Goal: Transaction & Acquisition: Book appointment/travel/reservation

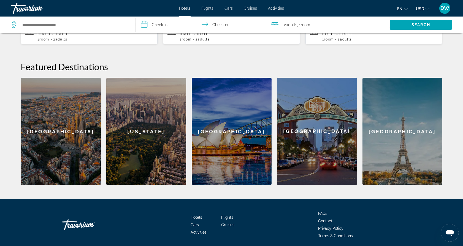
scroll to position [207, 0]
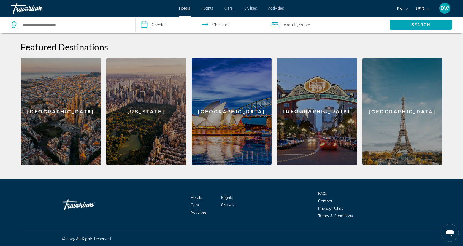
click at [405, 106] on div "[GEOGRAPHIC_DATA]" at bounding box center [403, 111] width 80 height 107
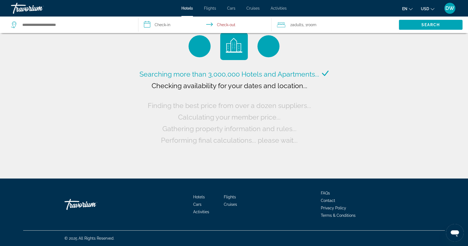
click at [152, 25] on input "**********" at bounding box center [205, 26] width 135 height 18
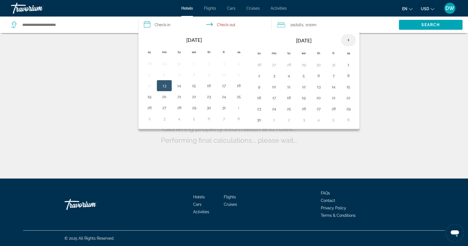
click at [344, 39] on th "Next month" at bounding box center [348, 40] width 15 height 12
click at [315, 105] on button "26" at bounding box center [318, 109] width 9 height 8
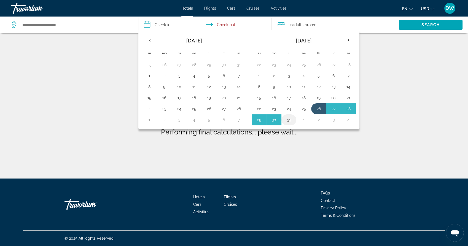
click at [288, 117] on button "31" at bounding box center [288, 120] width 9 height 8
type input "**********"
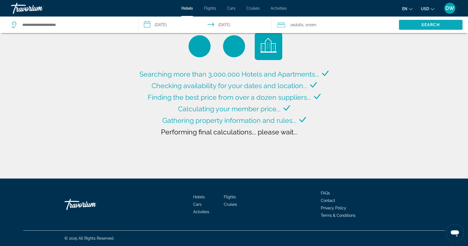
click at [415, 27] on span "Search" at bounding box center [431, 24] width 64 height 13
type input "**********"
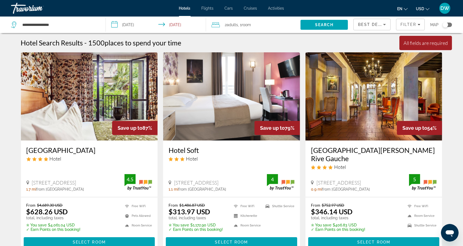
click at [112, 25] on input "**********" at bounding box center [157, 26] width 102 height 18
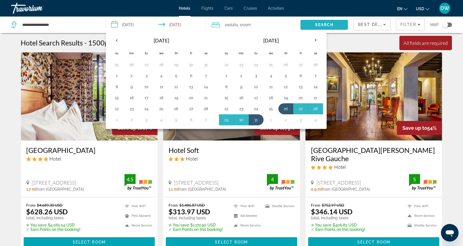
click at [319, 26] on span "Search" at bounding box center [324, 25] width 19 height 4
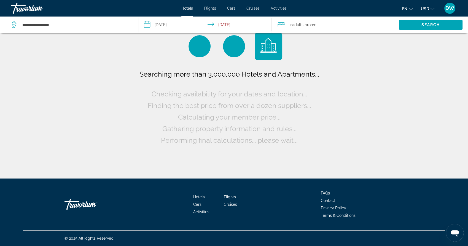
click at [217, 26] on input "**********" at bounding box center [205, 26] width 135 height 18
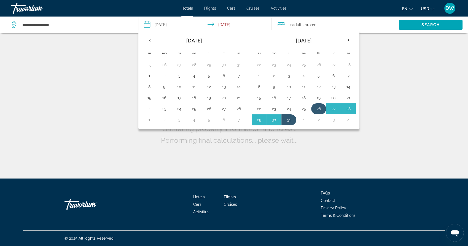
click at [319, 106] on button "26" at bounding box center [318, 109] width 9 height 8
click at [275, 116] on button "30" at bounding box center [273, 120] width 9 height 8
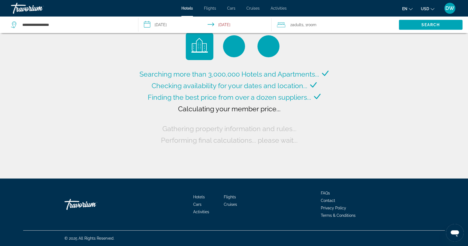
click at [218, 25] on input "**********" at bounding box center [205, 26] width 135 height 18
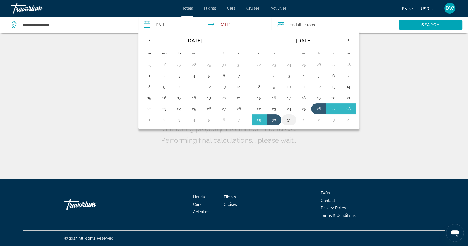
click at [286, 121] on button "31" at bounding box center [288, 120] width 9 height 8
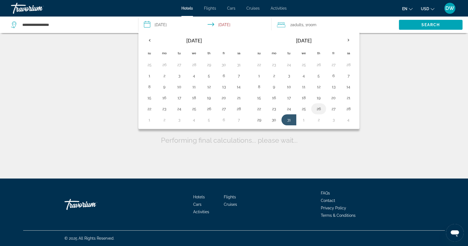
click at [317, 106] on button "26" at bounding box center [318, 109] width 9 height 8
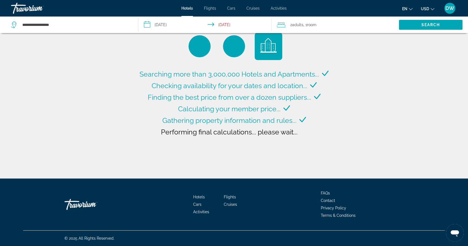
click at [169, 21] on input "**********" at bounding box center [205, 26] width 135 height 18
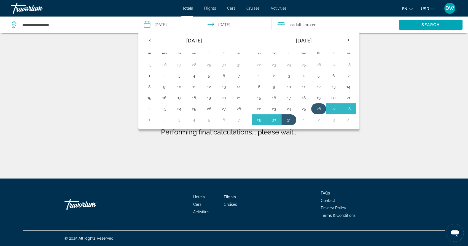
click at [316, 105] on button "26" at bounding box center [318, 109] width 9 height 8
click at [300, 116] on button "1" at bounding box center [303, 120] width 9 height 8
type input "**********"
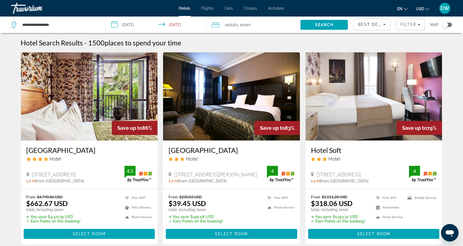
click at [175, 22] on input "**********" at bounding box center [157, 26] width 102 height 18
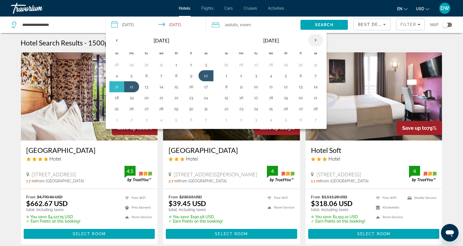
click at [311, 39] on th "Next month" at bounding box center [315, 40] width 15 height 12
click at [286, 110] on button "26" at bounding box center [286, 109] width 9 height 8
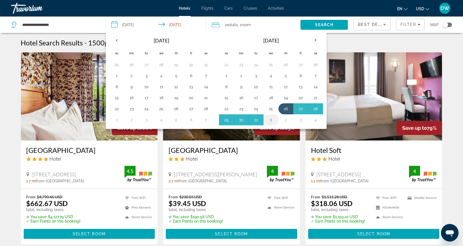
click at [269, 118] on button "1" at bounding box center [271, 120] width 9 height 8
type input "**********"
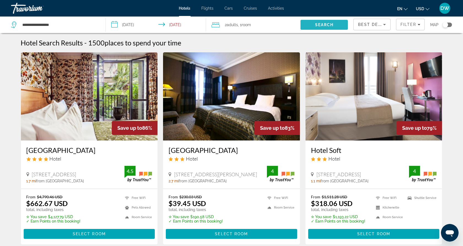
click at [318, 25] on span "Search" at bounding box center [324, 25] width 19 height 4
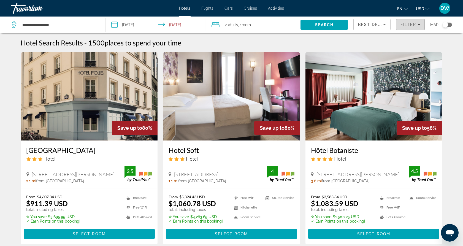
click at [407, 25] on span "Filter" at bounding box center [409, 24] width 16 height 4
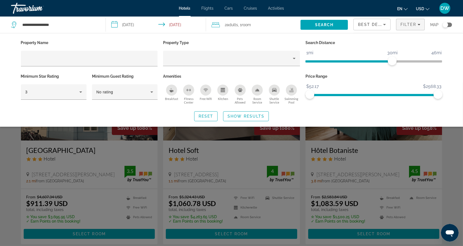
click at [187, 93] on div "Fitness Center" at bounding box center [188, 90] width 11 height 11
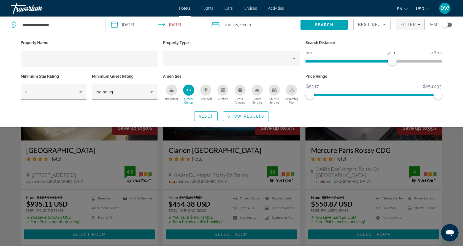
click at [175, 93] on div "Breakfast" at bounding box center [171, 90] width 11 height 11
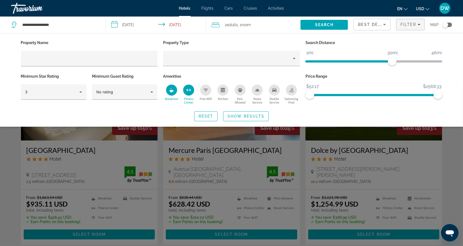
click at [208, 88] on div "Free Wifi" at bounding box center [205, 90] width 11 height 11
click at [256, 86] on div "Room Service" at bounding box center [257, 90] width 11 height 11
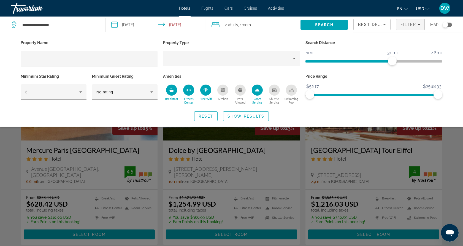
click at [276, 88] on icon "Shuttle Service" at bounding box center [274, 90] width 4 height 4
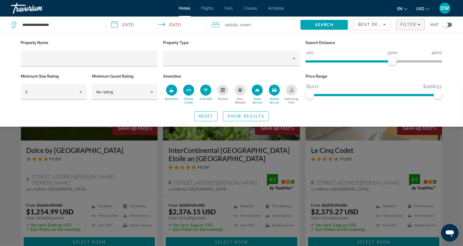
click at [254, 123] on div "Property Name Property Type Search Distance 1mi 46mi 30mi Minimum Star Rating 3…" at bounding box center [231, 80] width 463 height 94
click at [253, 116] on span "Show Results" at bounding box center [246, 116] width 37 height 4
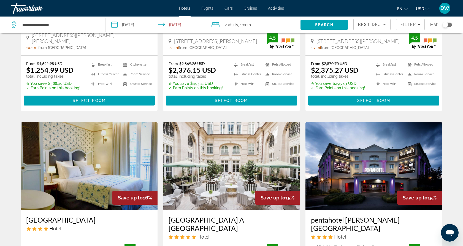
scroll to position [59, 0]
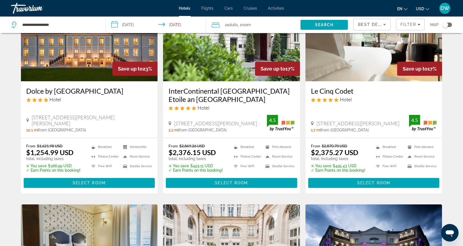
click at [366, 51] on img "Main content" at bounding box center [373, 37] width 137 height 88
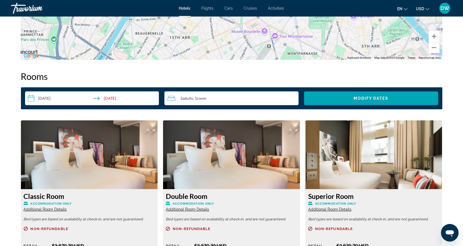
scroll to position [826, 0]
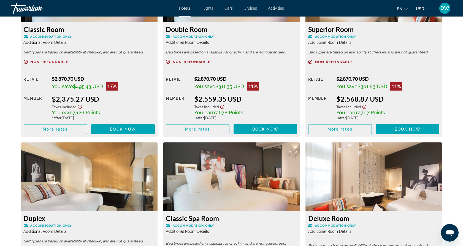
click at [12, 8] on div "Travorium" at bounding box center [38, 8] width 55 height 14
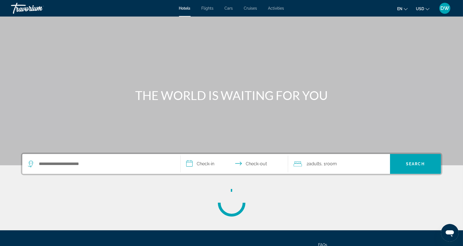
click at [39, 13] on div "Travorium" at bounding box center [38, 8] width 55 height 14
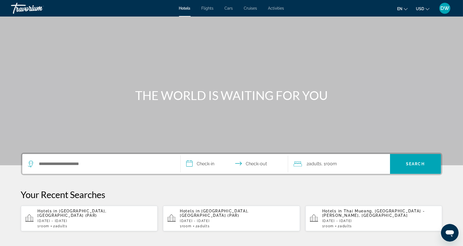
click at [39, 13] on div "Travorium" at bounding box center [38, 8] width 55 height 14
click at [37, 11] on div "Travorium" at bounding box center [38, 8] width 55 height 14
click at [183, 7] on span "Hotels" at bounding box center [185, 8] width 12 height 4
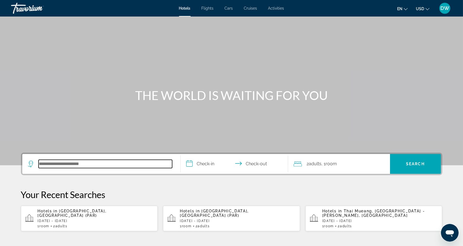
click at [69, 164] on input "Search hotel destination" at bounding box center [106, 164] width 134 height 8
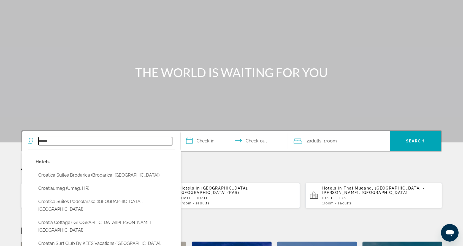
scroll to position [31, 0]
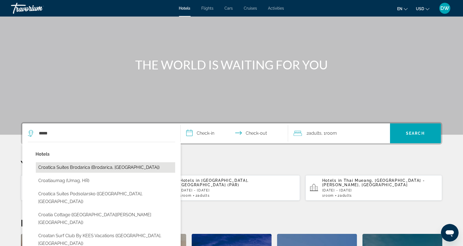
click at [63, 170] on button "Croatica Suites Brodarica (Brodarica, [GEOGRAPHIC_DATA])" at bounding box center [105, 167] width 139 height 10
type input "**********"
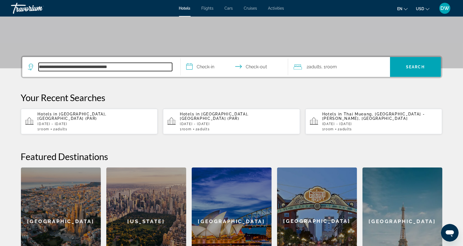
scroll to position [23, 0]
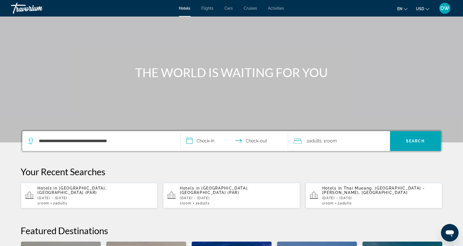
click at [211, 140] on input "**********" at bounding box center [236, 141] width 110 height 21
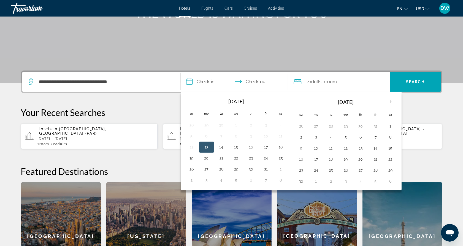
scroll to position [134, 0]
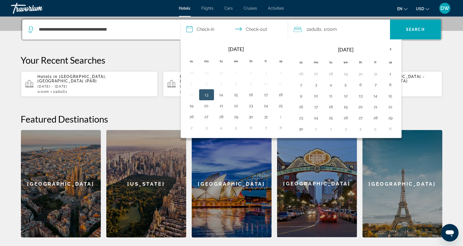
click at [208, 10] on span "Flights" at bounding box center [208, 8] width 12 height 4
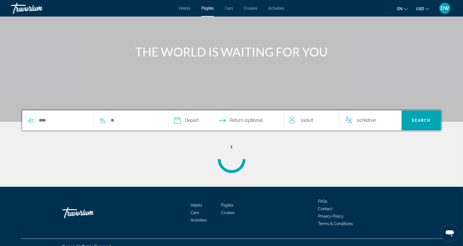
scroll to position [52, 0]
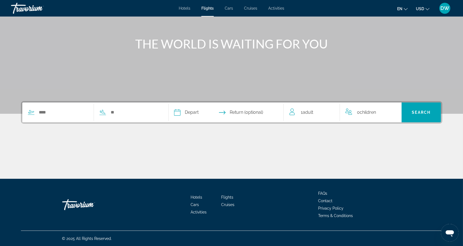
click at [25, 10] on div "Travorium" at bounding box center [38, 8] width 55 height 14
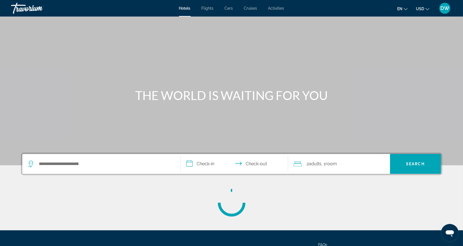
click at [189, 10] on span "Hotels" at bounding box center [185, 8] width 12 height 4
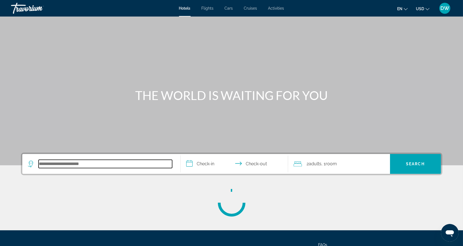
click at [58, 166] on input "Search hotel destination" at bounding box center [106, 164] width 134 height 8
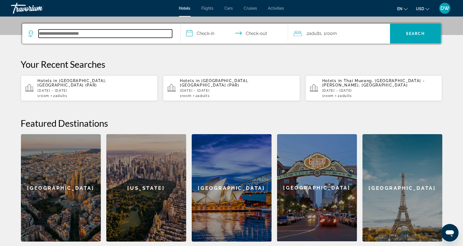
scroll to position [134, 0]
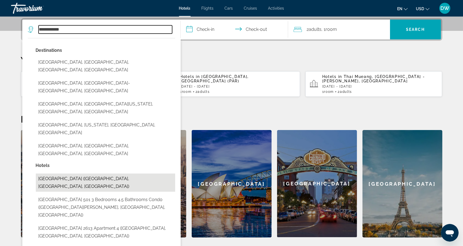
drag, startPoint x: 71, startPoint y: 28, endPoint x: 87, endPoint y: 137, distance: 109.9
click at [33, 28] on div "**********" at bounding box center [100, 29] width 144 height 8
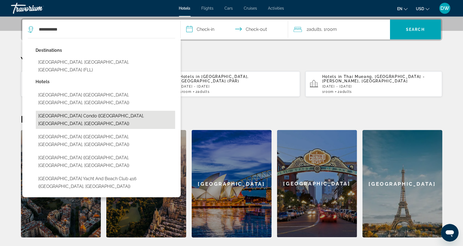
click at [75, 111] on button "[GEOGRAPHIC_DATA] Condo ([GEOGRAPHIC_DATA], [GEOGRAPHIC_DATA], [GEOGRAPHIC_DATA…" at bounding box center [105, 120] width 139 height 18
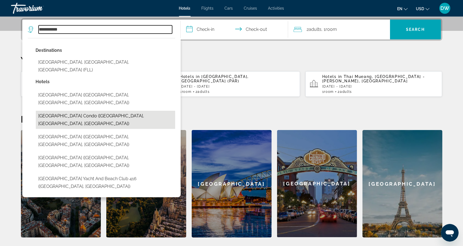
type input "**********"
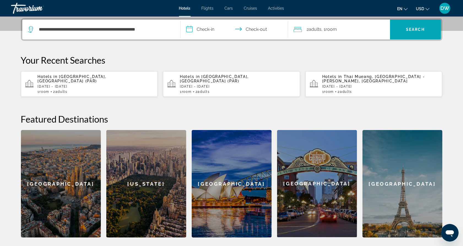
click at [206, 28] on input "**********" at bounding box center [236, 30] width 110 height 21
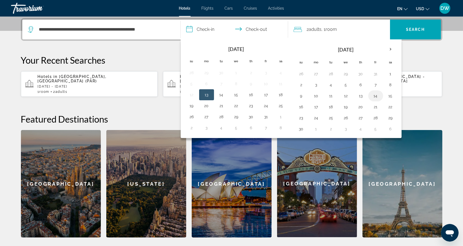
click at [373, 92] on button "14" at bounding box center [375, 96] width 9 height 8
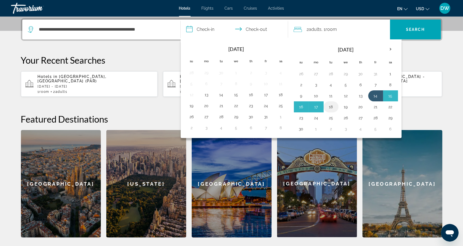
click at [324, 105] on td "18" at bounding box center [331, 106] width 15 height 11
click at [320, 105] on td "17" at bounding box center [316, 106] width 15 height 11
click at [317, 105] on button "17" at bounding box center [316, 107] width 9 height 8
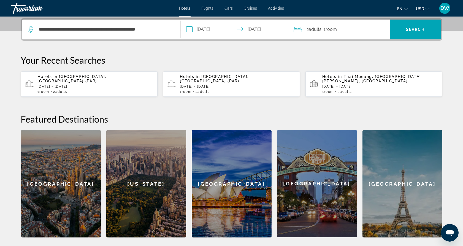
click at [281, 28] on input "**********" at bounding box center [236, 30] width 110 height 21
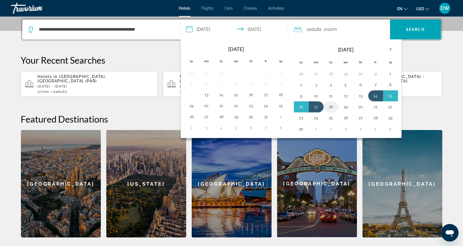
click at [332, 108] on button "18" at bounding box center [331, 107] width 9 height 8
click at [361, 94] on button "13" at bounding box center [360, 96] width 9 height 8
type input "**********"
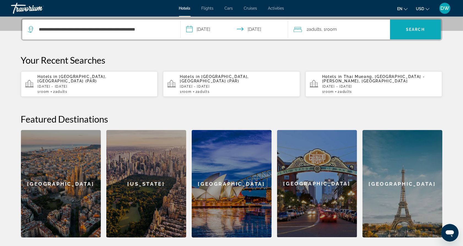
click at [416, 31] on span "Search" at bounding box center [415, 29] width 19 height 4
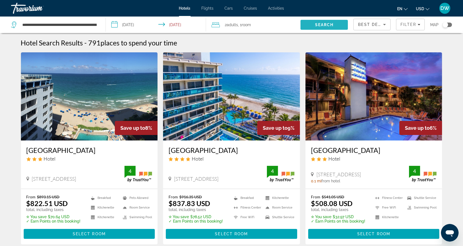
click at [329, 23] on span "Search" at bounding box center [324, 25] width 19 height 4
click at [363, 25] on span "Best Deals" at bounding box center [372, 24] width 29 height 4
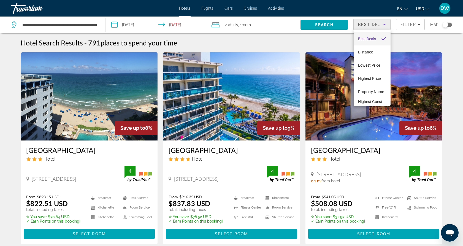
click at [403, 23] on div at bounding box center [231, 123] width 463 height 246
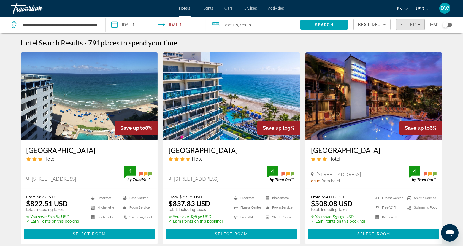
click at [403, 23] on span "Filter" at bounding box center [409, 24] width 16 height 4
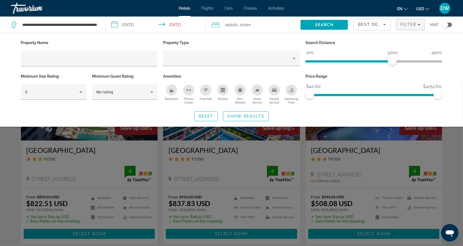
click at [189, 89] on icon "Fitness Center" at bounding box center [188, 90] width 4 height 4
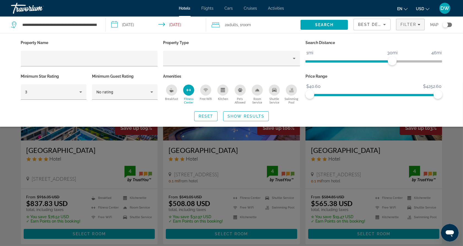
click at [205, 91] on icon "Free Wifi" at bounding box center [206, 90] width 4 height 4
click at [227, 88] on div "Kitchen" at bounding box center [222, 90] width 11 height 11
click at [358, 94] on span "ngx-slider" at bounding box center [374, 95] width 128 height 2
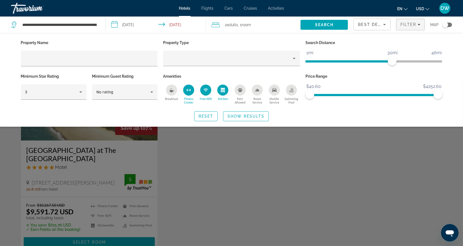
click at [309, 93] on span "ngx-slider" at bounding box center [373, 94] width 137 height 9
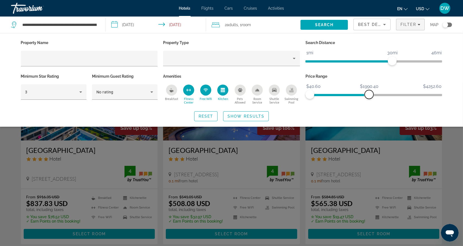
drag, startPoint x: 437, startPoint y: 93, endPoint x: 369, endPoint y: 97, distance: 68.2
click at [369, 97] on span "ngx-slider-max" at bounding box center [369, 94] width 9 height 9
click at [245, 117] on span "Show Results" at bounding box center [246, 116] width 37 height 4
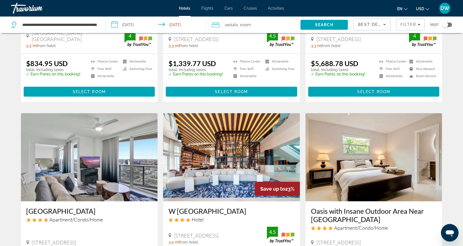
scroll to position [605, 0]
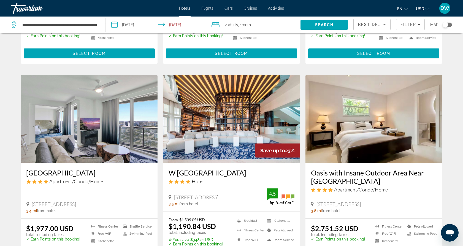
click at [244, 126] on img "Main content" at bounding box center [231, 119] width 137 height 88
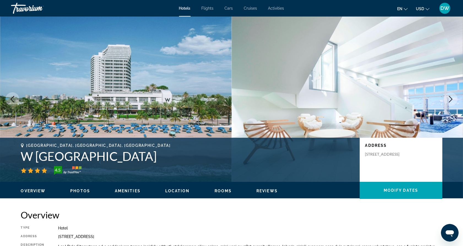
click at [361, 143] on div "Address [STREET_ADDRESS]" at bounding box center [401, 160] width 83 height 44
click at [451, 101] on icon "Next image" at bounding box center [450, 99] width 7 height 7
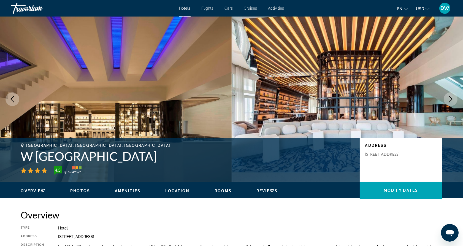
click at [451, 101] on icon "Next image" at bounding box center [450, 99] width 7 height 7
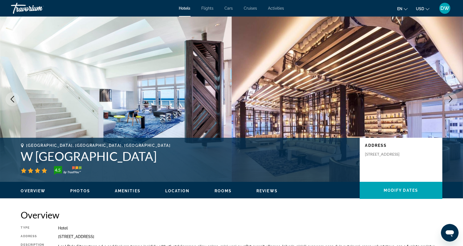
click at [451, 101] on icon "Next image" at bounding box center [450, 99] width 7 height 7
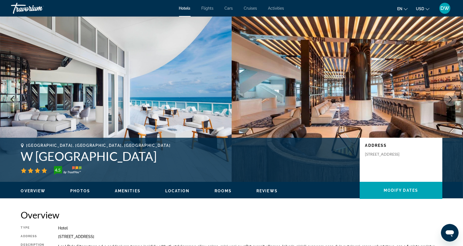
click at [451, 101] on icon "Next image" at bounding box center [450, 99] width 7 height 7
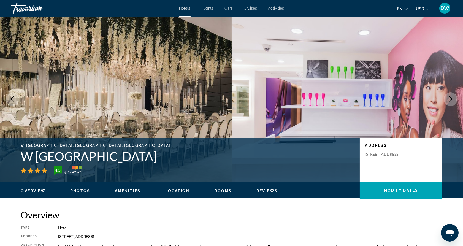
click at [451, 101] on icon "Next image" at bounding box center [450, 99] width 7 height 7
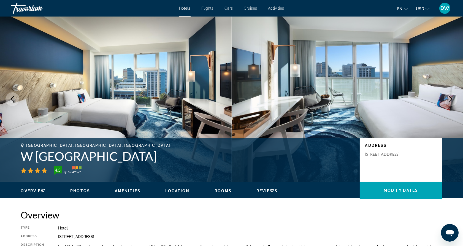
click at [451, 101] on icon "Next image" at bounding box center [450, 99] width 7 height 7
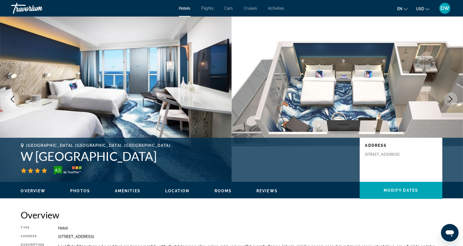
click at [451, 101] on icon "Next image" at bounding box center [450, 99] width 7 height 7
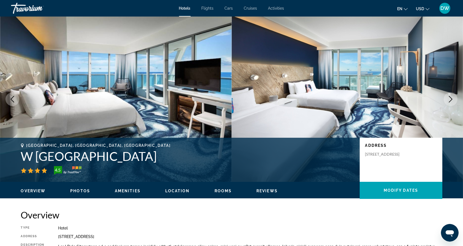
click at [451, 101] on icon "Next image" at bounding box center [450, 99] width 7 height 7
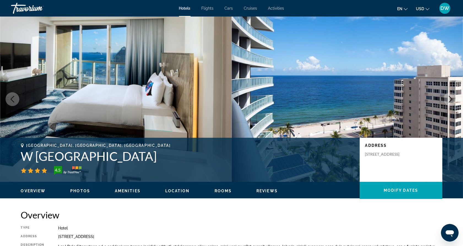
click at [12, 102] on button "Previous image" at bounding box center [13, 99] width 14 height 14
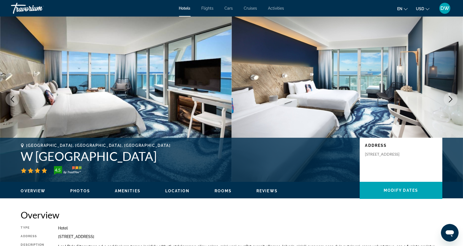
click at [12, 102] on button "Previous image" at bounding box center [13, 99] width 14 height 14
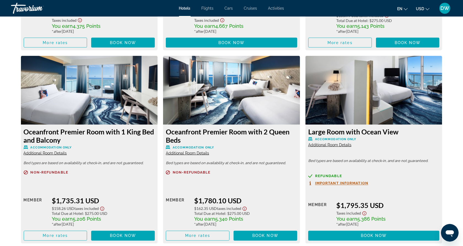
scroll to position [1895, 0]
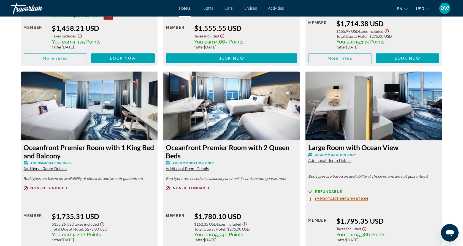
click at [83, 107] on img "Main content" at bounding box center [89, 106] width 137 height 69
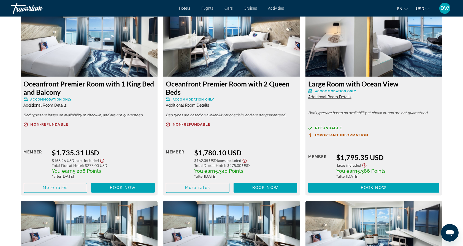
scroll to position [1918, 0]
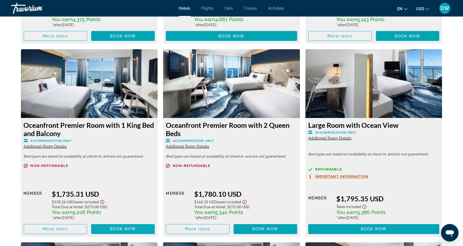
click at [106, 231] on span "Main content" at bounding box center [123, 229] width 64 height 13
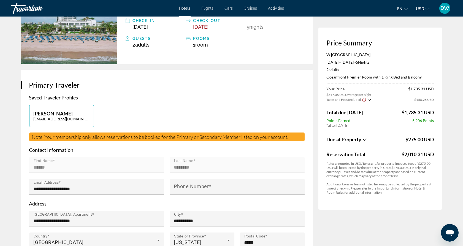
scroll to position [58, 0]
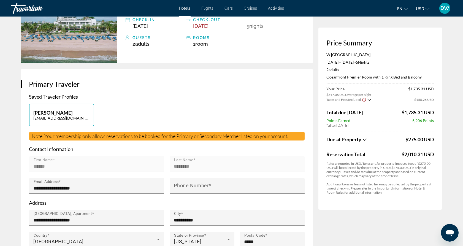
click at [113, 161] on mat-form-field "First Name ******" at bounding box center [96, 167] width 135 height 22
drag, startPoint x: 113, startPoint y: 161, endPoint x: 35, endPoint y: 159, distance: 78.0
click at [35, 159] on mat-form-field "First Name ******" at bounding box center [96, 167] width 135 height 22
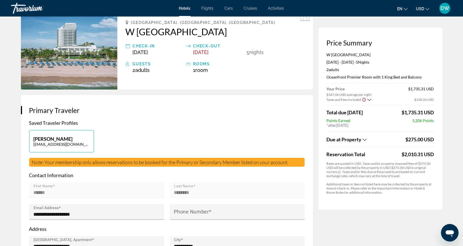
scroll to position [0, 0]
